Goal: Check status

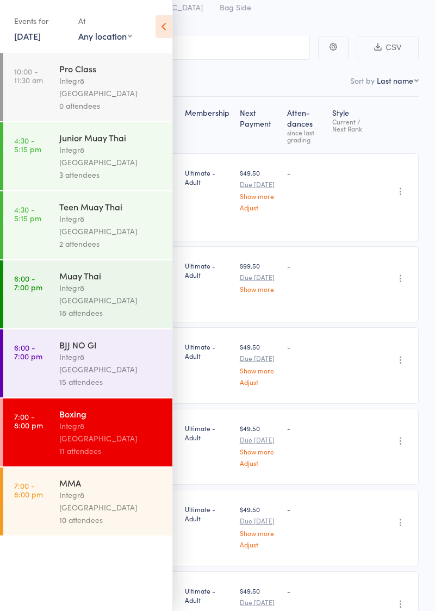
click at [38, 32] on link "[DATE]" at bounding box center [27, 36] width 27 height 12
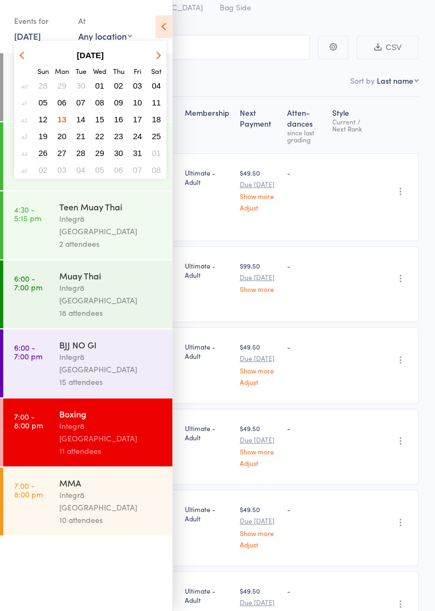
click at [78, 123] on span "14" at bounding box center [80, 119] width 9 height 9
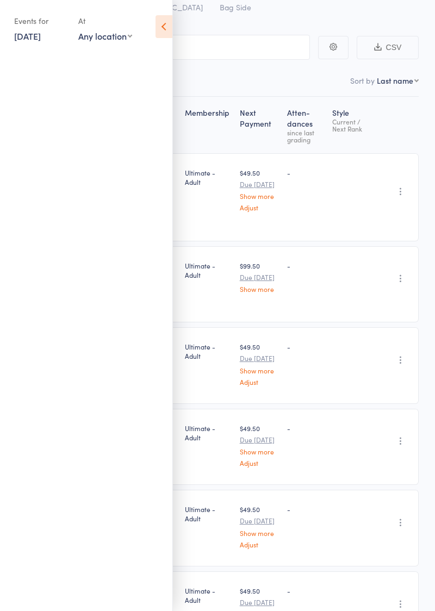
scroll to position [114, 0]
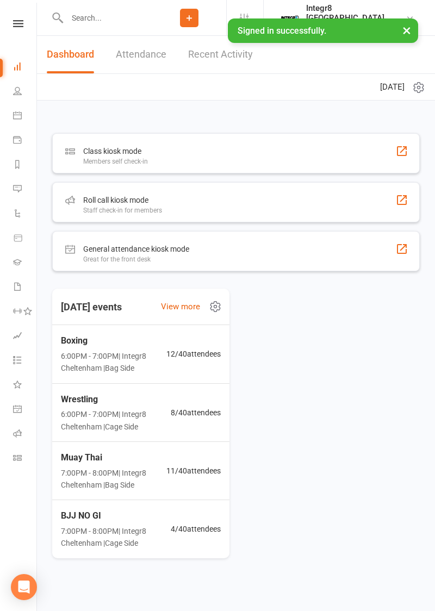
click at [345, 200] on div "Roll call kiosk mode Staff check-in for members" at bounding box center [235, 202] width 367 height 40
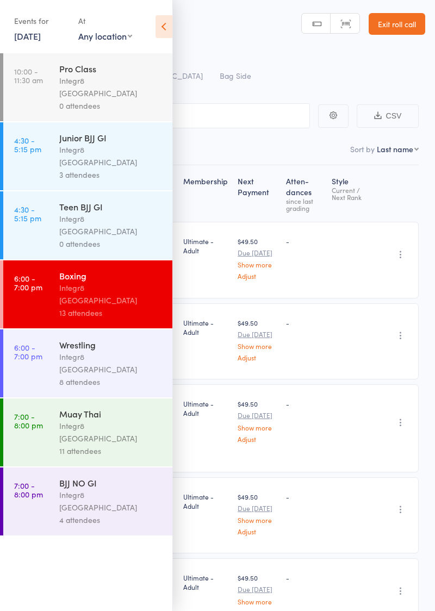
click at [180, 27] on header "Roll Call for Boxing 14 Oct 18:00 Integr8 Cheltenham Bag Side Manual search Sca…" at bounding box center [217, 43] width 435 height 87
click at [165, 32] on icon at bounding box center [163, 26] width 17 height 23
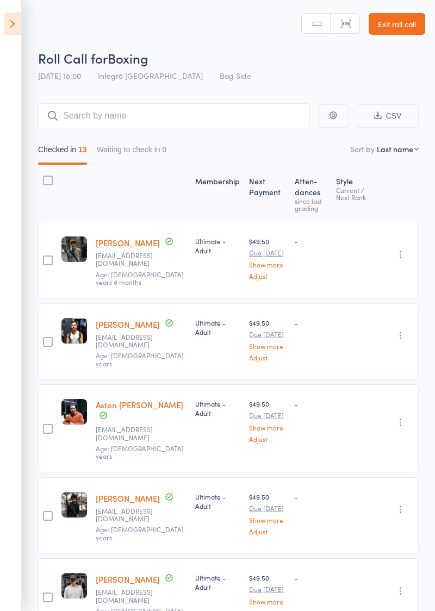
click at [9, 27] on icon at bounding box center [12, 23] width 17 height 23
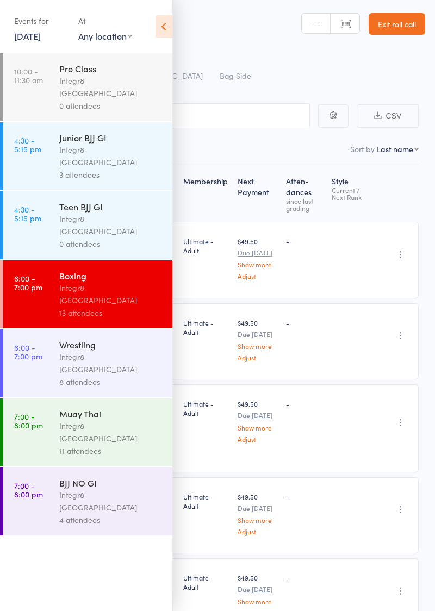
click at [15, 23] on div "Events for" at bounding box center [40, 21] width 53 height 18
click at [167, 27] on icon at bounding box center [163, 26] width 17 height 23
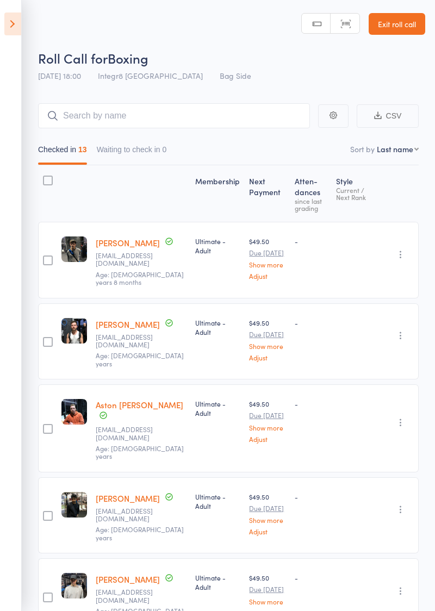
click at [17, 29] on icon at bounding box center [12, 23] width 17 height 23
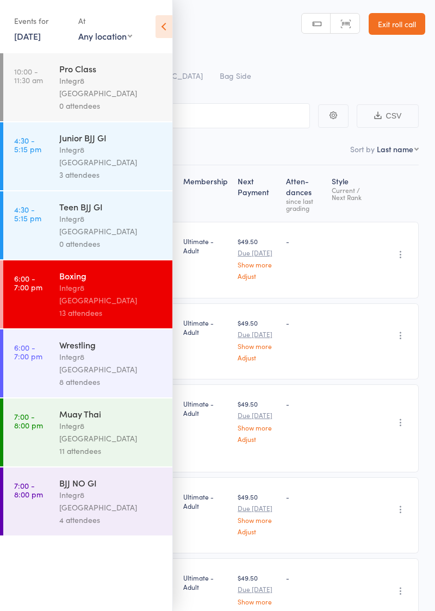
click at [412, 74] on div "Roll Call for Boxing 14 Oct 18:00 Integr8 Cheltenham Bag Side" at bounding box center [231, 68] width 387 height 38
